Goal: Navigation & Orientation: Find specific page/section

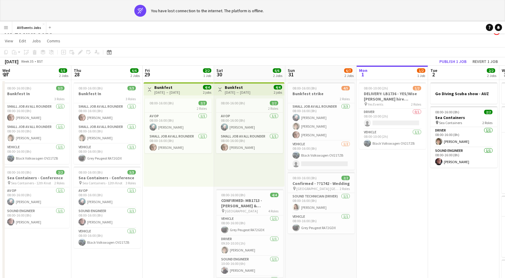
scroll to position [0, 215]
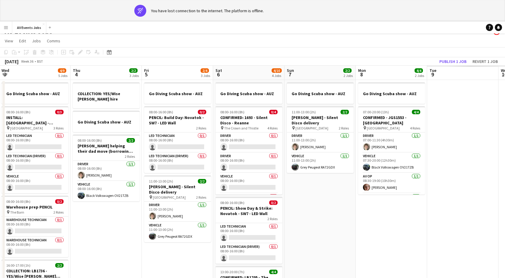
drag, startPoint x: 363, startPoint y: 146, endPoint x: 78, endPoint y: 119, distance: 286.5
click at [78, 119] on app-calendar-viewport "Sun 31 6/7 2 Jobs Mon 1 1/2 1 Job Tue 2 2/2 2 Jobs Wed 3 4/9 5 Jobs Thu 4 2/2 3…" at bounding box center [252, 243] width 505 height 354
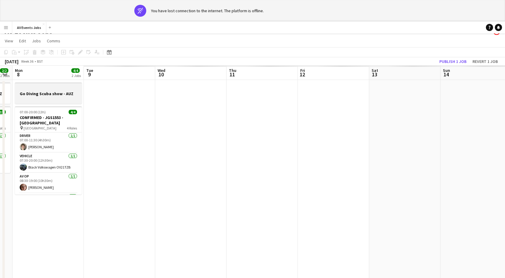
drag, startPoint x: 373, startPoint y: 125, endPoint x: 69, endPoint y: 87, distance: 306.1
click at [31, 90] on app-calendar-viewport "Thu 4 2/2 3 Jobs Fri 5 2/4 3 Jobs Sat 6 4/10 4 Jobs Sun 7 2/2 2 Jobs Mon 8 4/4 …" at bounding box center [252, 243] width 505 height 354
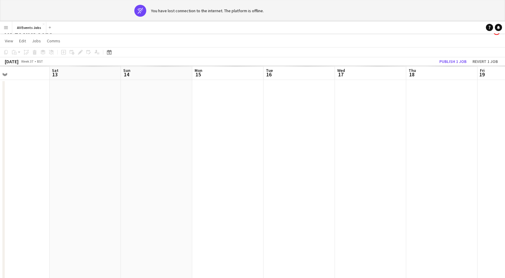
drag, startPoint x: 364, startPoint y: 107, endPoint x: 44, endPoint y: 109, distance: 320.4
click at [44, 109] on app-calendar-viewport "Wed 10 Thu 11 Fri 12 Sat 13 Sun 14 Mon 15 Tue 16 Wed 17 Thu 18 Fri 19 Sat 20 Su…" at bounding box center [252, 243] width 505 height 354
drag, startPoint x: 244, startPoint y: 127, endPoint x: 0, endPoint y: 139, distance: 244.1
click at [0, 139] on app-calendar-viewport "Fri 12 Sat 13 Sun 14 Mon 15 Tue 16 Wed 17 Thu 18 Fri 19 Sat 20 Sun 21 Mon 22 Tu…" at bounding box center [252, 243] width 505 height 354
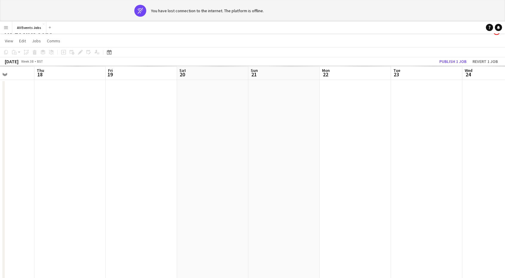
click at [43, 144] on app-date-cell at bounding box center [69, 250] width 71 height 340
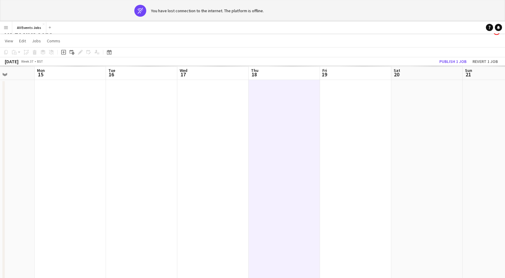
drag, startPoint x: 43, startPoint y: 144, endPoint x: 328, endPoint y: 163, distance: 285.9
click at [328, 163] on app-calendar-viewport "Fri 12 Sat 13 Sun 14 Mon 15 Tue 16 Wed 17 Thu 18 Fri 19 Sat 20 Sun 21 Mon 22 Tu…" at bounding box center [252, 243] width 505 height 354
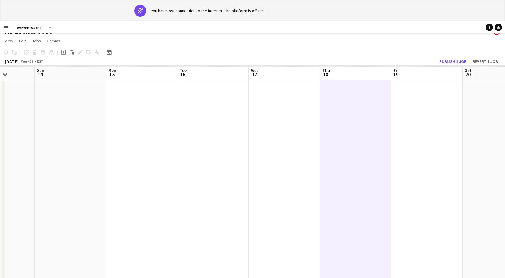
scroll to position [0, 180]
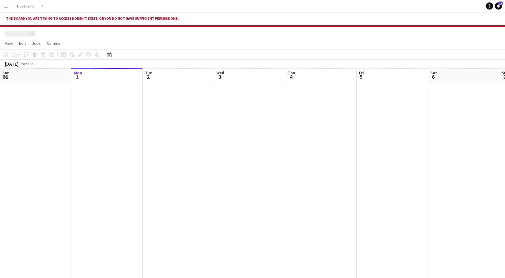
click at [8, 4] on app-icon "Menu" at bounding box center [6, 6] width 5 height 5
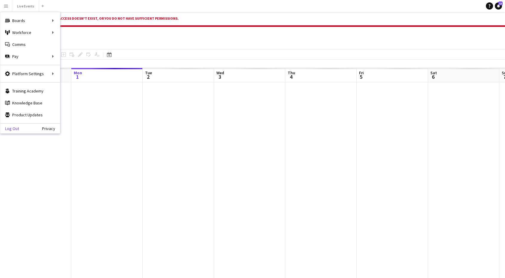
click at [16, 128] on link "Log Out" at bounding box center [9, 128] width 19 height 5
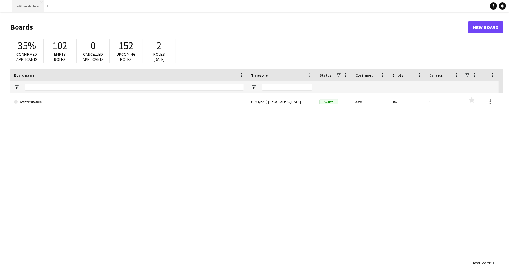
click at [30, 4] on button "AV Events Jobs Close" at bounding box center [28, 6] width 32 height 12
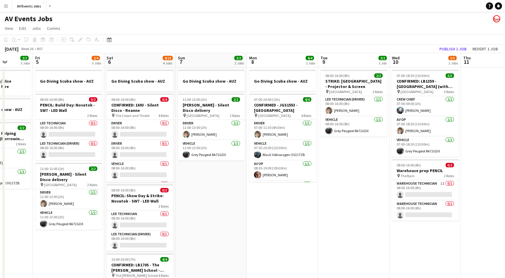
drag, startPoint x: 317, startPoint y: 154, endPoint x: 31, endPoint y: 137, distance: 286.9
click at [31, 137] on app-calendar-viewport "Mon 1 1/2 1 Job Tue 2 2/2 2 Jobs Wed 3 4/9 5 Jobs Thu 4 2/2 3 Jobs Fri 5 2/4 3 …" at bounding box center [252, 230] width 505 height 354
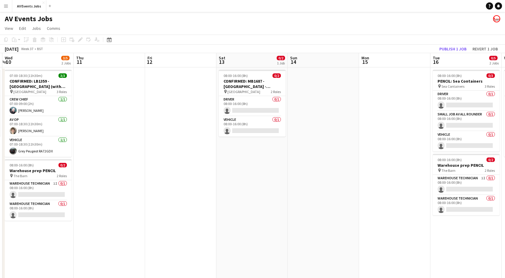
drag, startPoint x: 235, startPoint y: 122, endPoint x: 81, endPoint y: 100, distance: 155.2
click at [0, 112] on app-calendar-viewport "Sun 7 2/2 2 Jobs Mon 8 4/4 2 Jobs Tue 9 2/2 1 Job Wed 10 3/5 2 Jobs Thu 11 Fri …" at bounding box center [252, 230] width 505 height 354
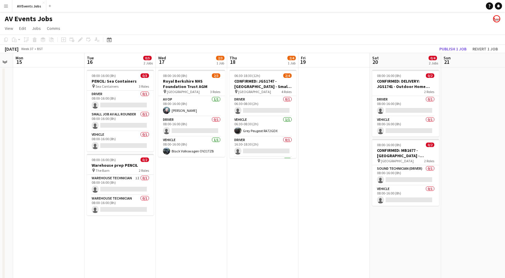
drag, startPoint x: 69, startPoint y: 107, endPoint x: 0, endPoint y: 110, distance: 69.3
click at [0, 110] on app-calendar-viewport "Fri 12 Sat 13 0/2 1 Job Sun 14 Mon 15 Tue 16 0/5 2 Jobs Wed 17 2/3 1 Job Thu 18…" at bounding box center [252, 230] width 505 height 354
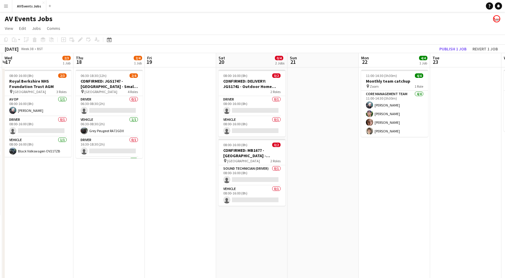
scroll to position [0, 254]
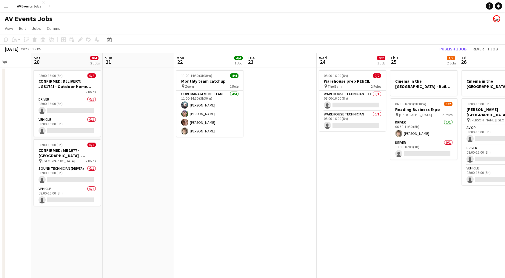
drag, startPoint x: 174, startPoint y: 140, endPoint x: 0, endPoint y: 118, distance: 175.0
click at [0, 118] on app-calendar-viewport "Tue 16 0/5 2 Jobs Wed 17 2/3 1 Job Thu 18 2/4 1 Job Fri 19 Sat 20 0/4 2 Jobs Su…" at bounding box center [252, 230] width 505 height 354
